Goal: Task Accomplishment & Management: Manage account settings

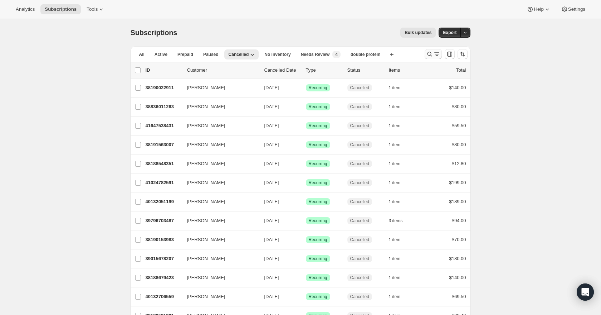
click at [430, 56] on icon "Search and filter results" at bounding box center [429, 53] width 7 height 7
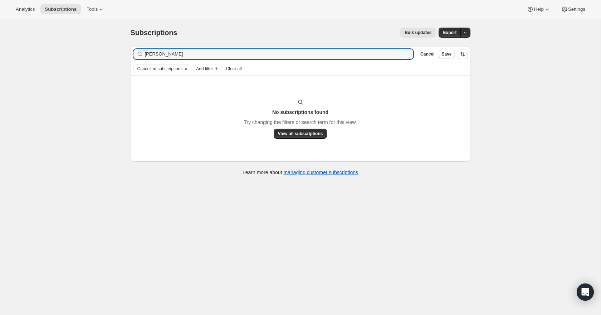
type input "[PERSON_NAME]"
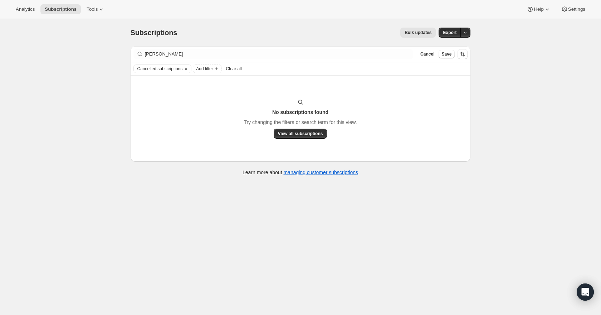
click at [187, 69] on icon "Clear" at bounding box center [186, 69] width 2 height 2
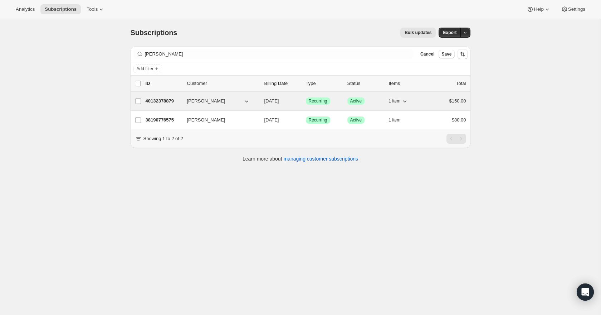
click at [165, 99] on p "40132378879" at bounding box center [164, 100] width 36 height 7
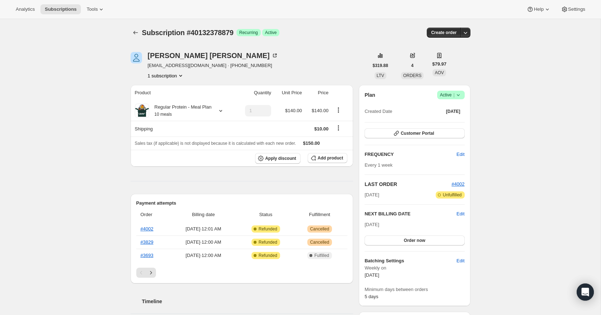
click at [459, 96] on icon at bounding box center [458, 94] width 7 height 7
click at [454, 118] on span "Cancel subscription" at bounding box center [449, 120] width 40 height 5
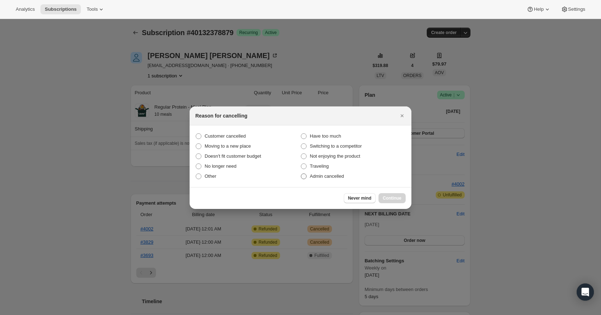
click at [314, 173] on span "Admin cancelled" at bounding box center [327, 175] width 34 height 5
click at [301, 173] on input "Admin cancelled" at bounding box center [301, 173] width 0 height 0
radio input "true"
click at [390, 198] on span "Continue" at bounding box center [392, 198] width 19 height 6
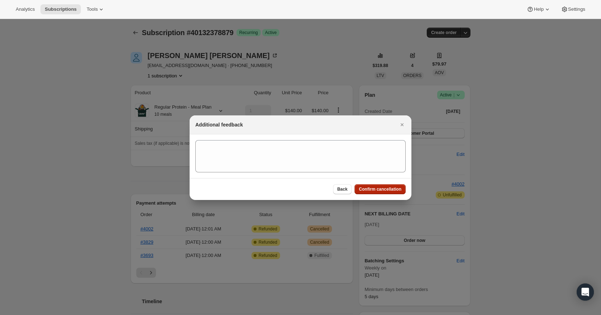
click at [381, 193] on button "Confirm cancellation" at bounding box center [380, 189] width 51 height 10
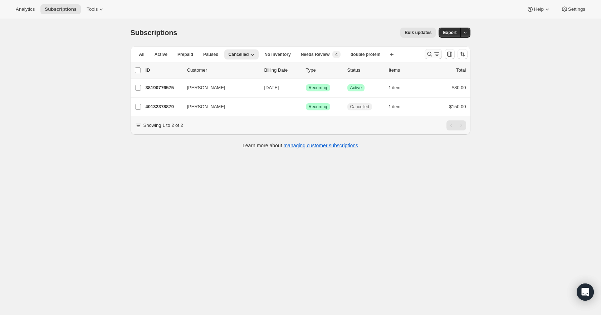
click at [427, 57] on icon "Search and filter results" at bounding box center [429, 53] width 7 height 7
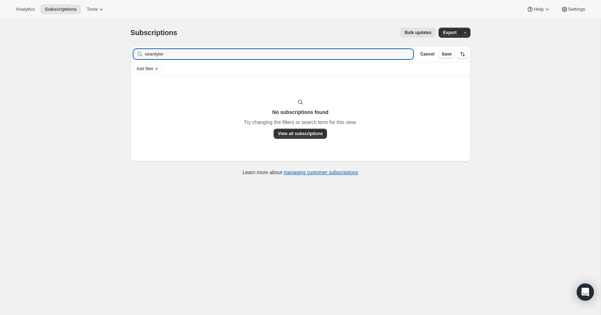
type input "seantyler"
click at [405, 56] on icon "button" at bounding box center [405, 53] width 7 height 7
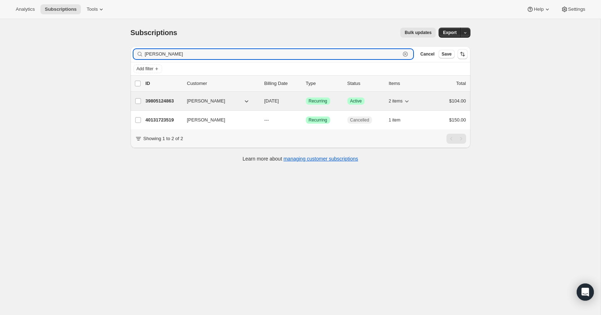
type input "[PERSON_NAME]"
click at [149, 101] on p "39805124863" at bounding box center [164, 100] width 36 height 7
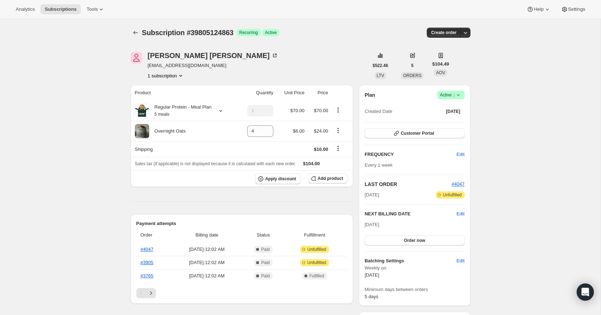
click at [461, 95] on icon at bounding box center [458, 94] width 7 height 7
click at [454, 121] on span "Cancel subscription" at bounding box center [449, 120] width 40 height 5
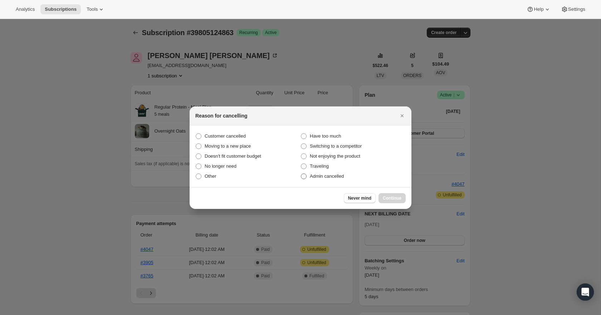
drag, startPoint x: 337, startPoint y: 177, endPoint x: 348, endPoint y: 178, distance: 11.1
click at [338, 177] on span "Admin cancelled" at bounding box center [327, 175] width 34 height 5
click at [301, 174] on input "Admin cancelled" at bounding box center [301, 173] width 0 height 0
radio input "true"
drag, startPoint x: 400, startPoint y: 198, endPoint x: 404, endPoint y: 197, distance: 4.5
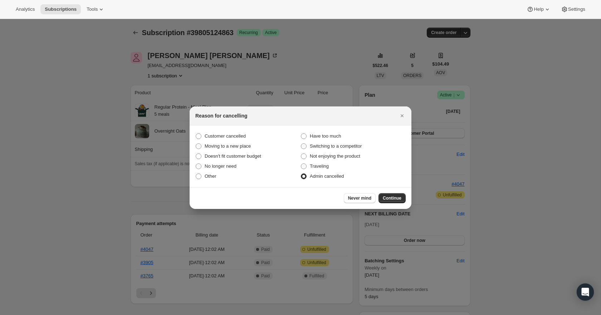
click at [401, 198] on span "Continue" at bounding box center [392, 198] width 19 height 6
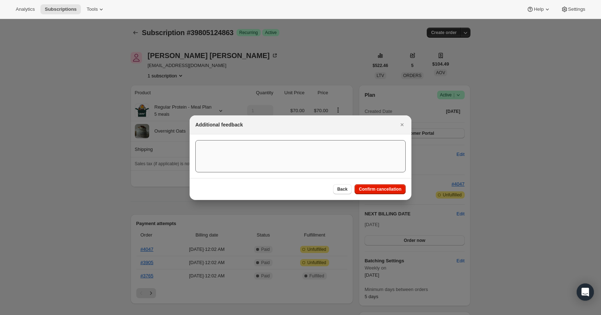
click at [381, 186] on button "Confirm cancellation" at bounding box center [380, 189] width 51 height 10
